Goal: Obtain resource: Obtain resource

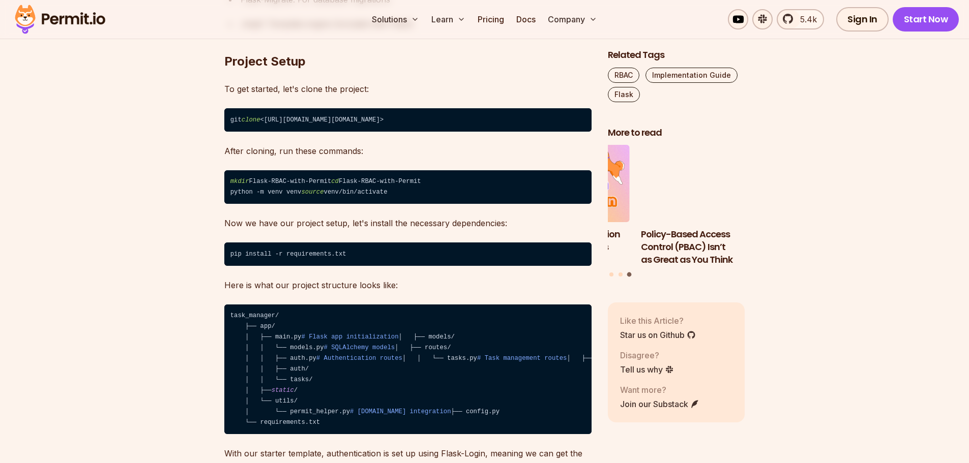
scroll to position [2594, 0]
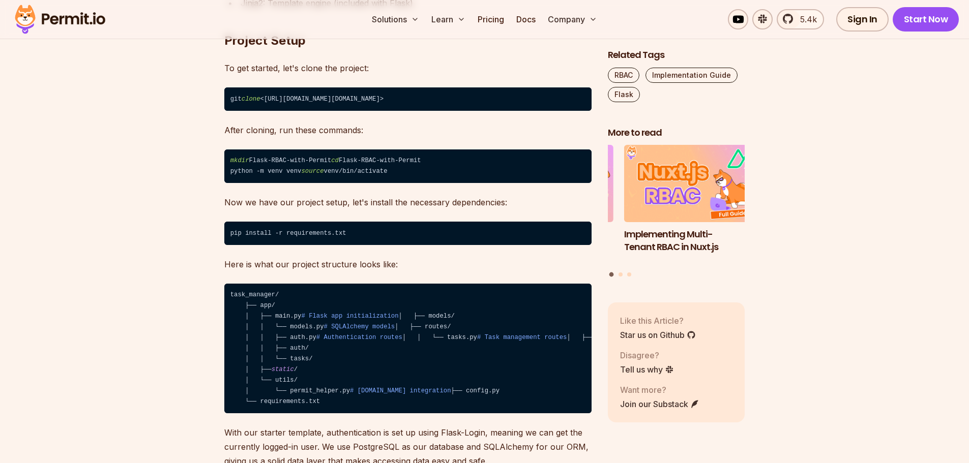
click at [273, 87] on code "git clone <[URL][DOMAIN_NAME][DOMAIN_NAME]>" at bounding box center [407, 98] width 367 height 23
drag, startPoint x: 273, startPoint y: 83, endPoint x: 457, endPoint y: 85, distance: 184.1
click at [457, 87] on code "git clone <[URL][DOMAIN_NAME][DOMAIN_NAME]>" at bounding box center [407, 98] width 367 height 23
copy code "[URL][DOMAIN_NAME][DOMAIN_NAME]"
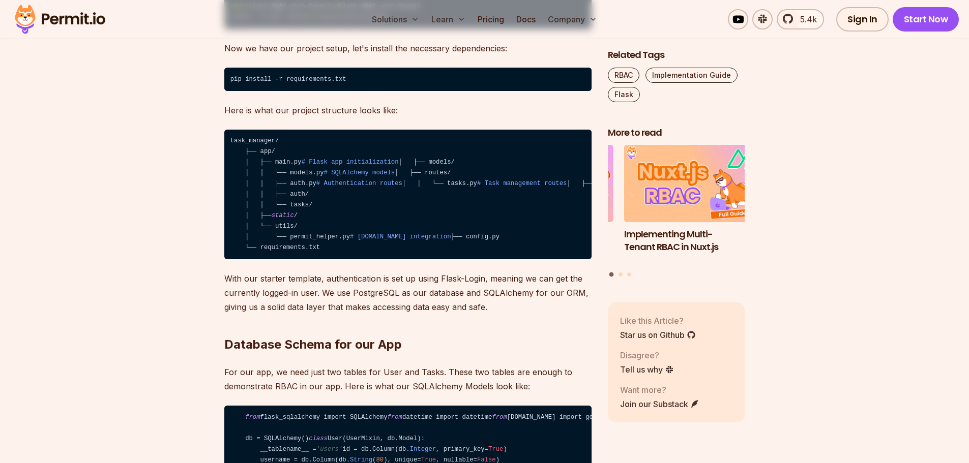
scroll to position [2746, 0]
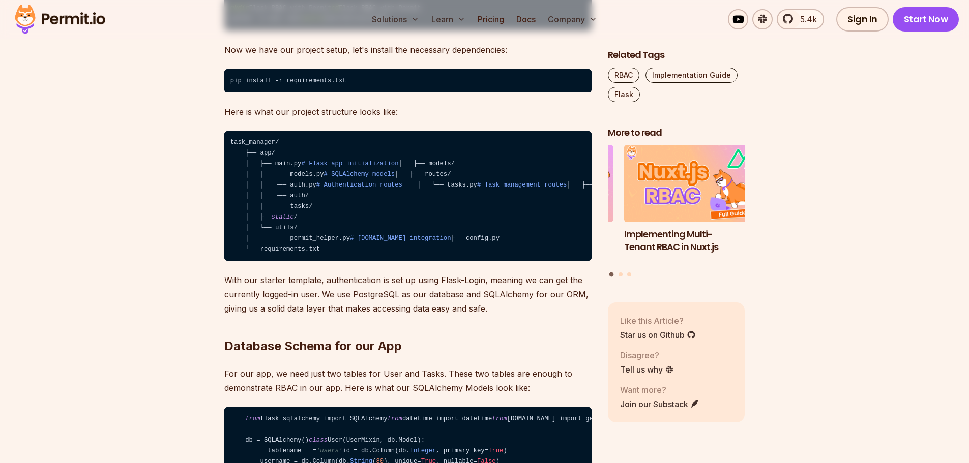
click at [364, 217] on code "task_manager/ ├── app/ │ ├── main.py # Flask app initialization │ ├── models/ │…" at bounding box center [407, 196] width 367 height 130
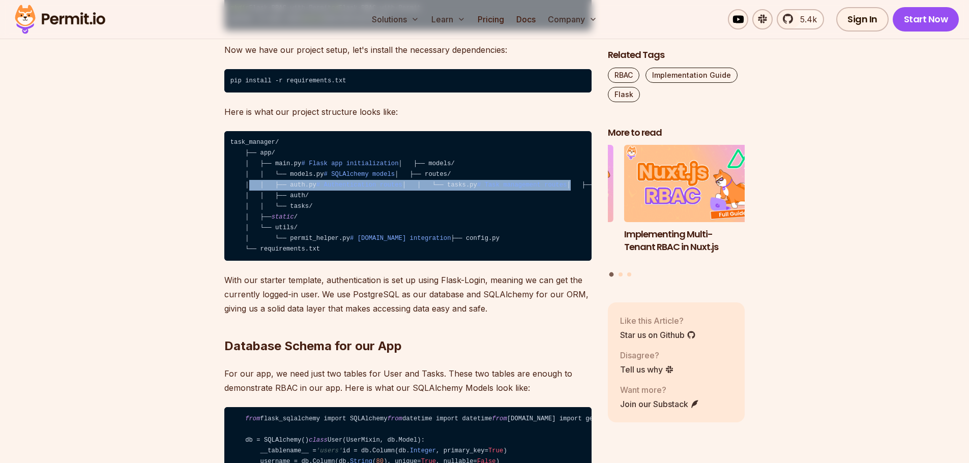
drag, startPoint x: 364, startPoint y: 217, endPoint x: 369, endPoint y: 223, distance: 7.6
click at [369, 223] on code "task_manager/ ├── app/ │ ├── main.py # Flask app initialization │ ├── models/ │…" at bounding box center [407, 196] width 367 height 130
